Goal: Transaction & Acquisition: Purchase product/service

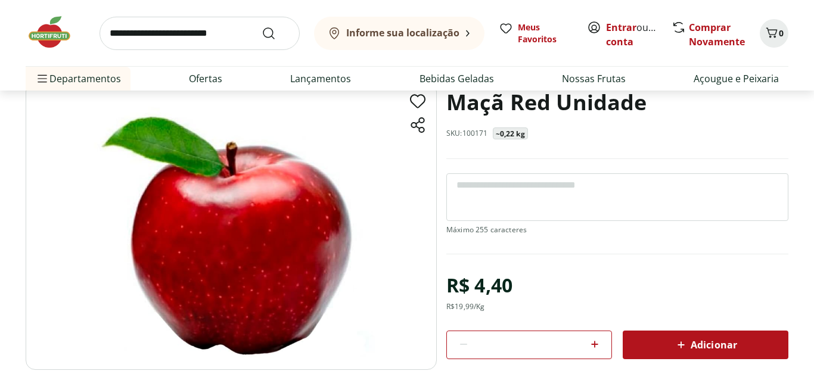
scroll to position [119, 0]
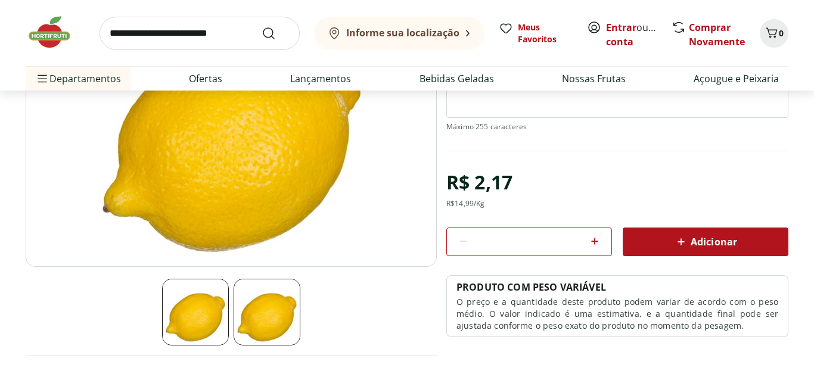
scroll to position [165, 0]
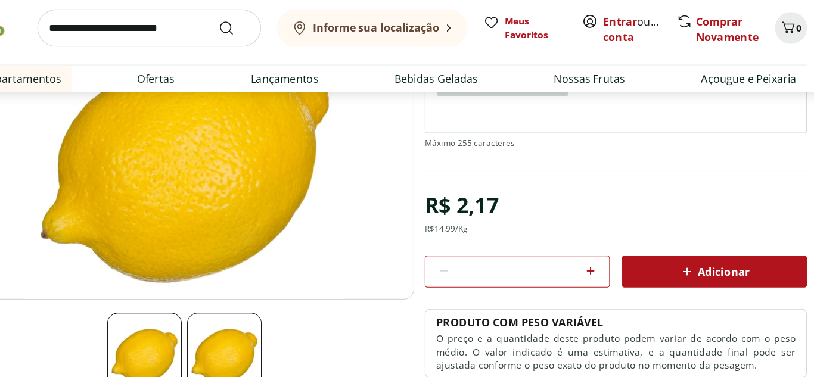
click at [574, 251] on input "*" at bounding box center [529, 251] width 107 height 13
click at [591, 248] on icon at bounding box center [595, 251] width 14 height 14
click at [542, 248] on input "*" at bounding box center [529, 251] width 107 height 13
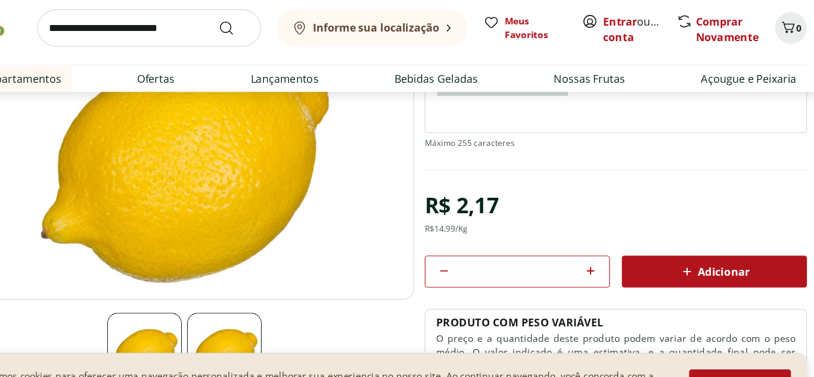
click at [572, 240] on div "*" at bounding box center [529, 251] width 166 height 29
click at [558, 249] on input "*" at bounding box center [529, 251] width 107 height 13
type input "****"
click at [696, 241] on div "Adicionar" at bounding box center [705, 251] width 147 height 21
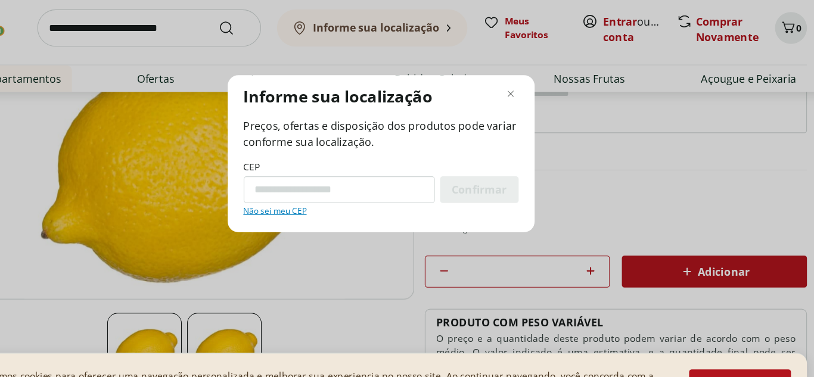
click at [749, 257] on div "Informe sua localização Preços, ofertas e disposição dos produtos pode variar c…" at bounding box center [407, 188] width 814 height 377
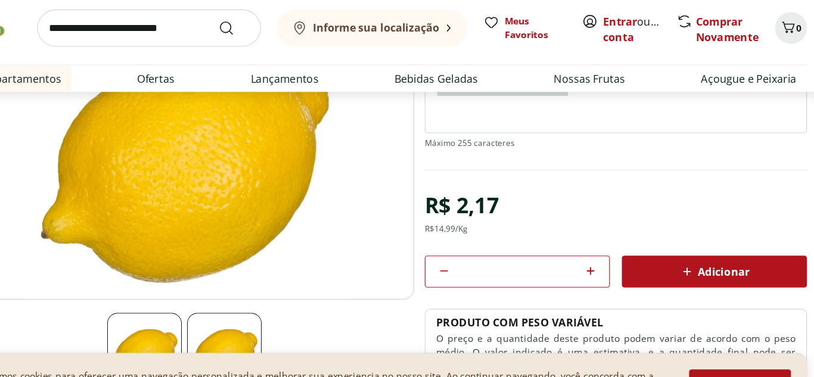
click at [740, 265] on button "Adicionar" at bounding box center [706, 251] width 166 height 29
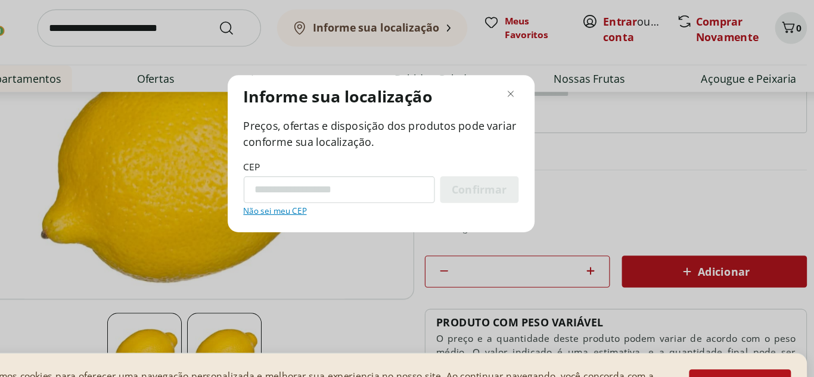
click at [508, 100] on header "Informe sua localização" at bounding box center [407, 94] width 246 height 19
click at [506, 104] on header "Informe sua localização" at bounding box center [407, 94] width 246 height 19
click at [520, 85] on icon "Fechar modal de regionalização" at bounding box center [523, 92] width 14 height 14
